Goal: Check status: Check status

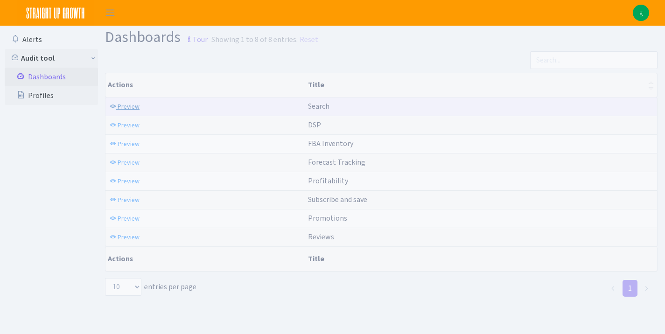
click at [128, 105] on span "Preview" at bounding box center [129, 106] width 22 height 9
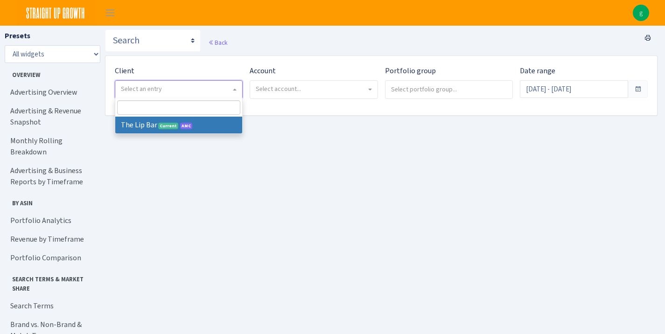
click at [168, 87] on span "Select an entry" at bounding box center [176, 88] width 110 height 9
select select "387"
select select
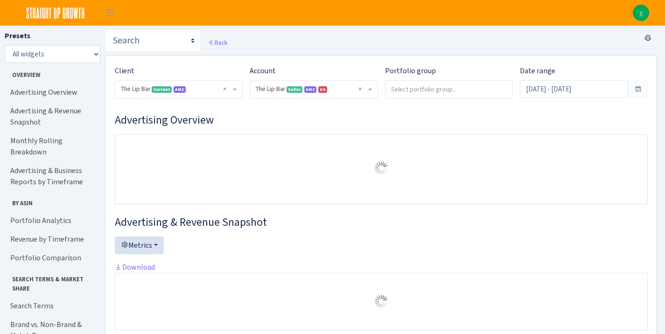
select select "2713864224225319"
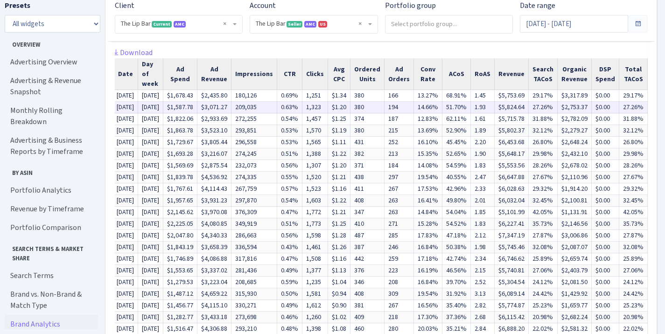
scroll to position [849, 0]
